Goal: Obtain resource: Obtain resource

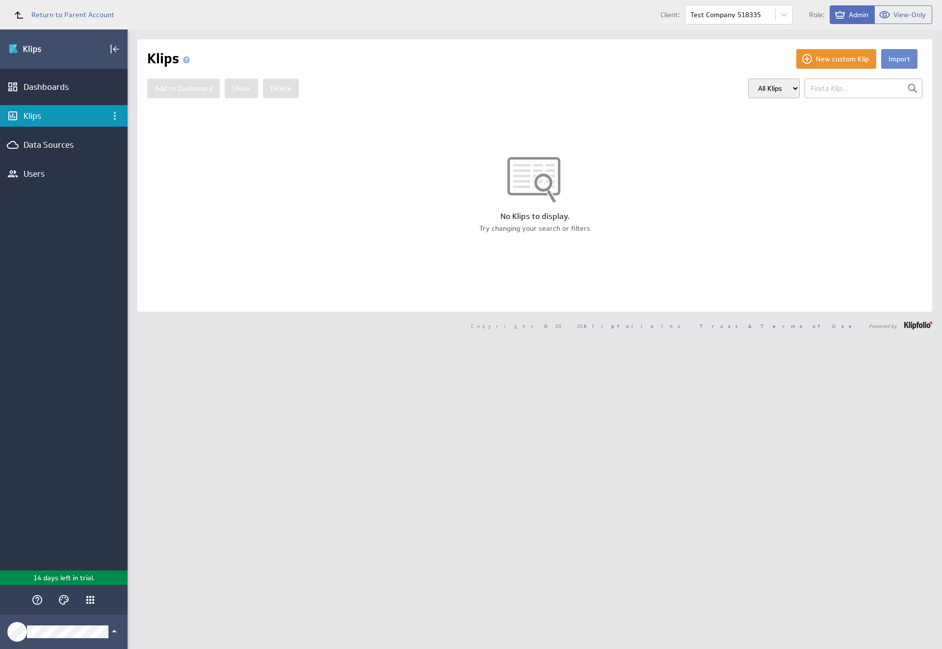
click at [891, 59] on button "Import" at bounding box center [899, 59] width 36 height 20
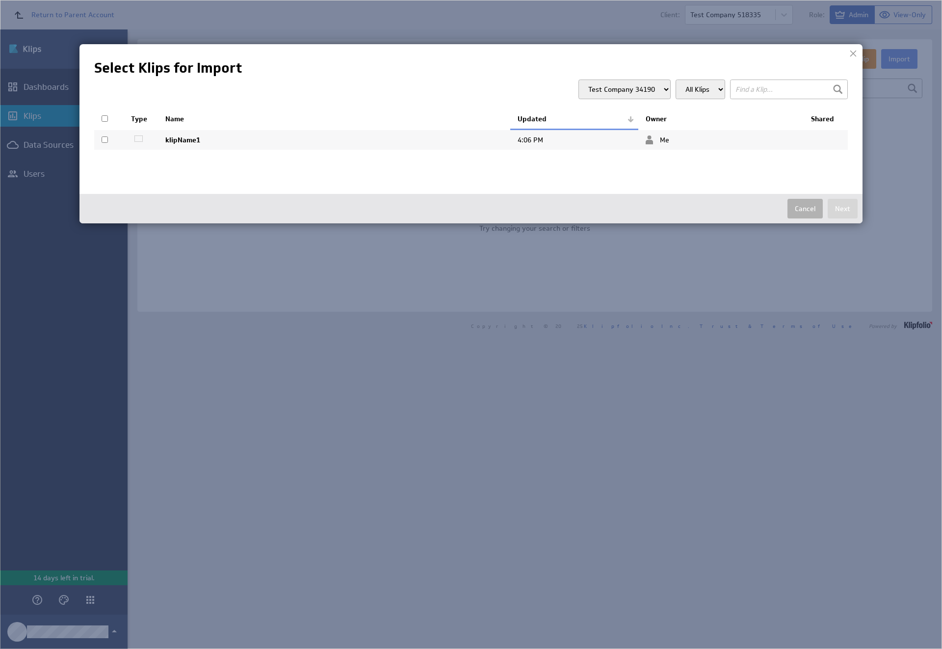
click at [105, 139] on input "checkbox" at bounding box center [105, 139] width 6 height 6
checkbox input "true"
click at [842, 209] on button "Next" at bounding box center [843, 209] width 30 height 20
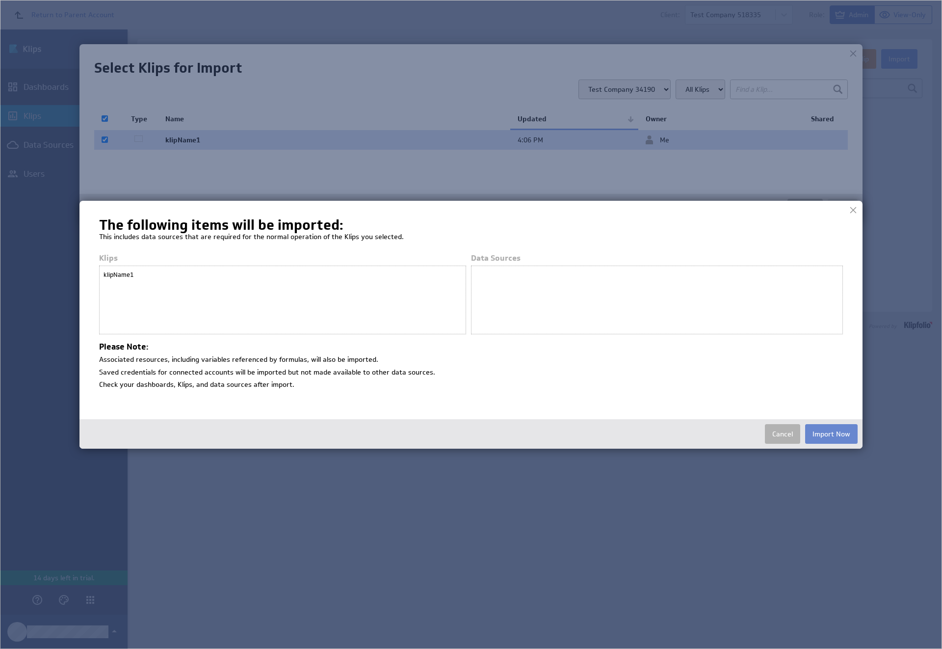
click at [831, 433] on button "Import Now" at bounding box center [831, 434] width 52 height 20
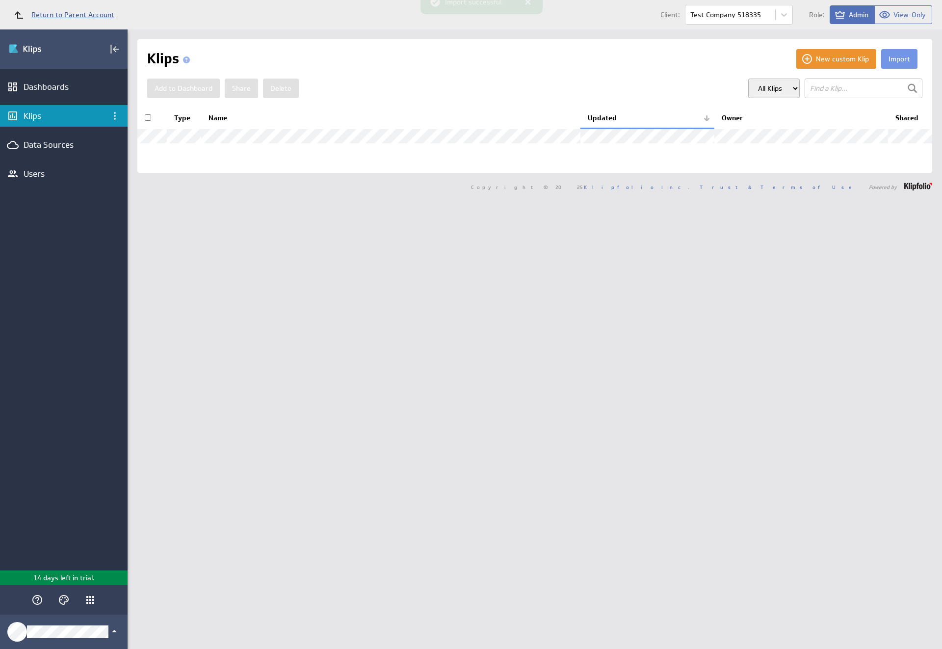
click at [59, 15] on span "Return to Parent Account" at bounding box center [72, 14] width 83 height 7
